Goal: Browse casually

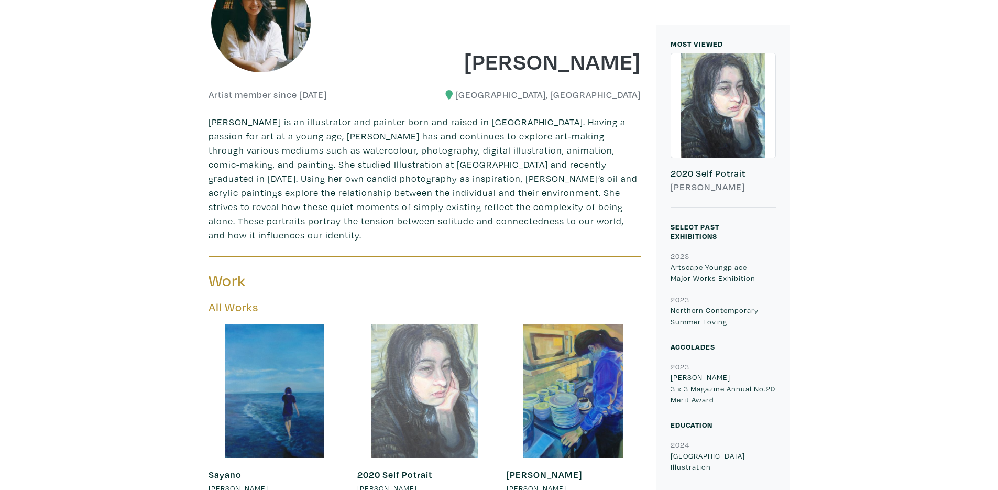
scroll to position [113, 0]
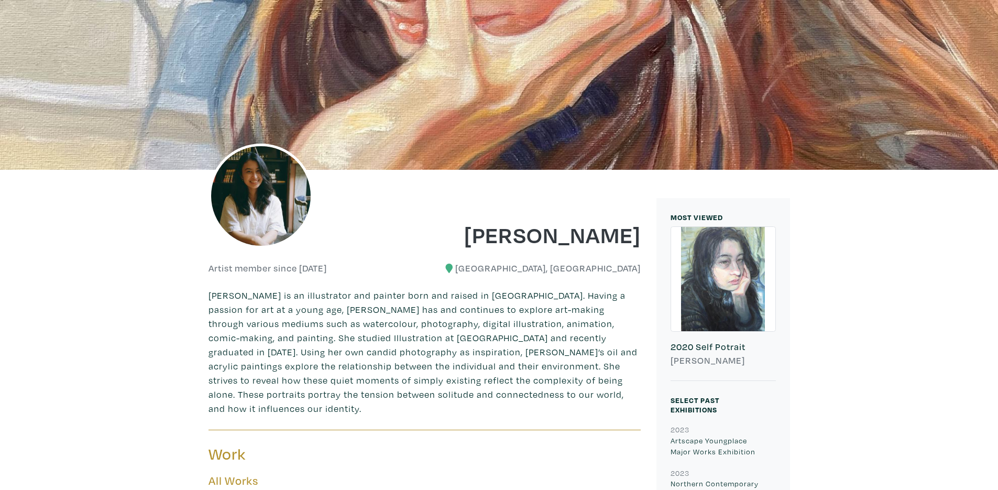
click at [271, 210] on img at bounding box center [261, 196] width 105 height 105
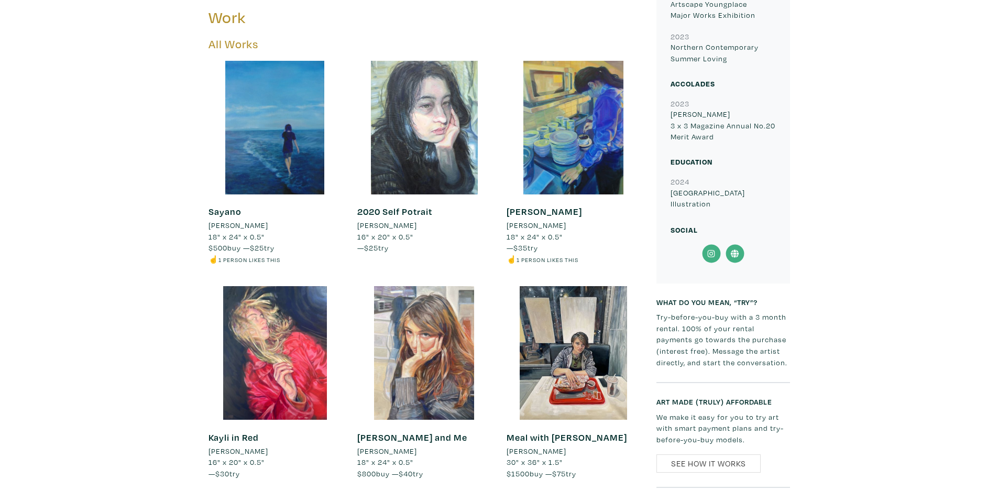
scroll to position [197, 0]
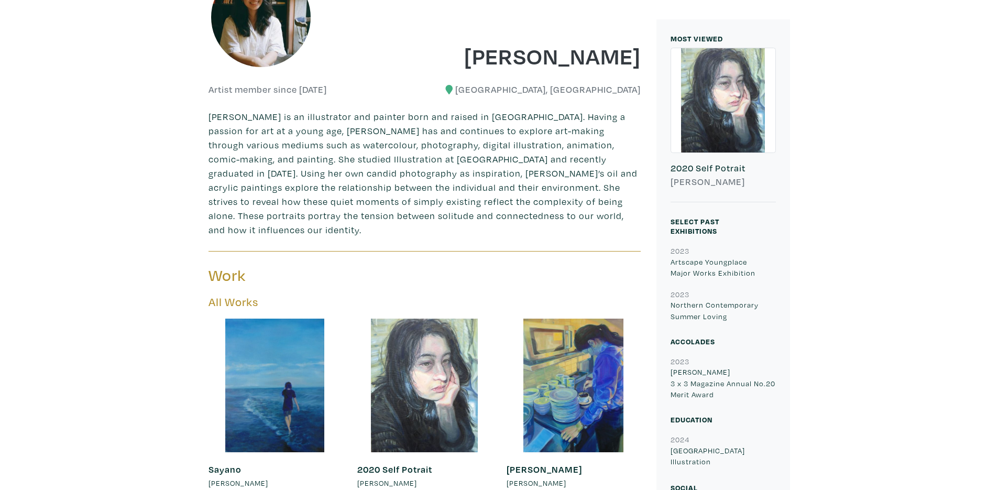
scroll to position [303, 0]
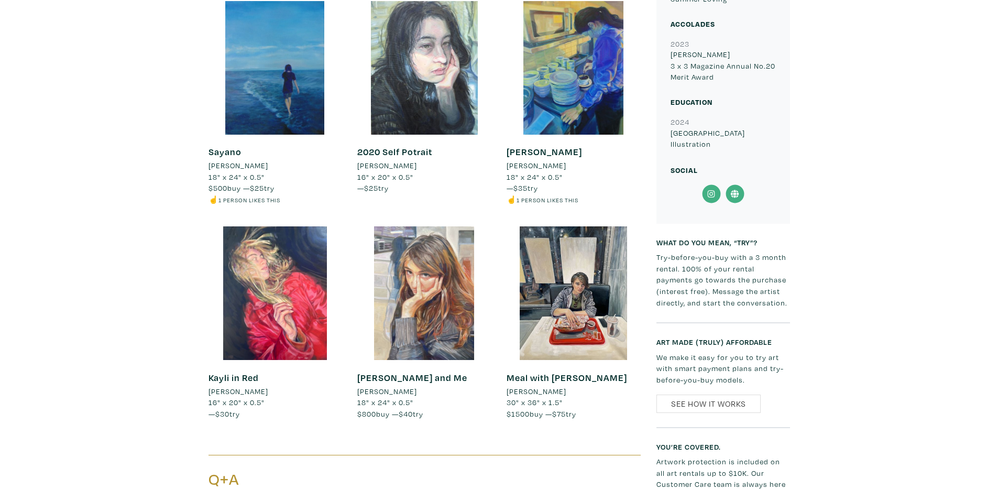
scroll to position [1000, 0]
